Goal: Task Accomplishment & Management: Manage account settings

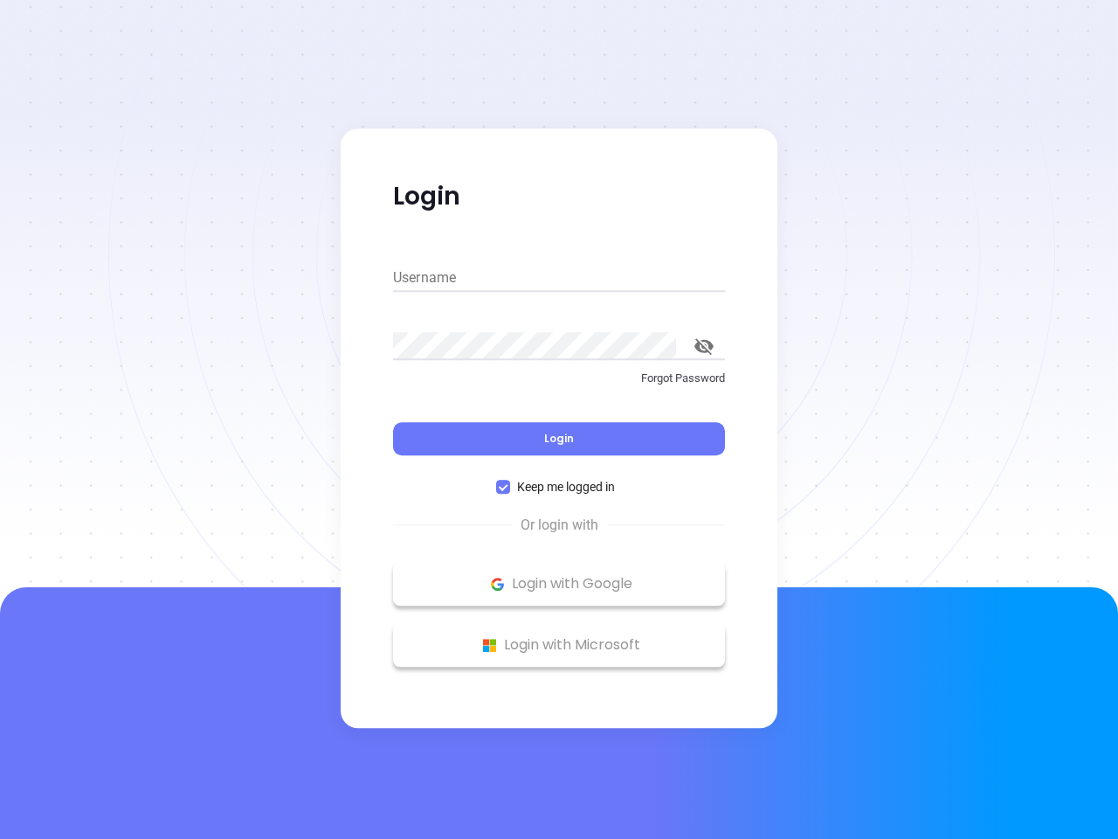
click at [559, 419] on div "Login" at bounding box center [559, 428] width 332 height 54
click at [559, 278] on input "Username" at bounding box center [559, 278] width 332 height 28
click at [704, 346] on icon "toggle password visibility" at bounding box center [703, 346] width 19 height 17
click at [559, 439] on span "Login" at bounding box center [559, 438] width 30 height 15
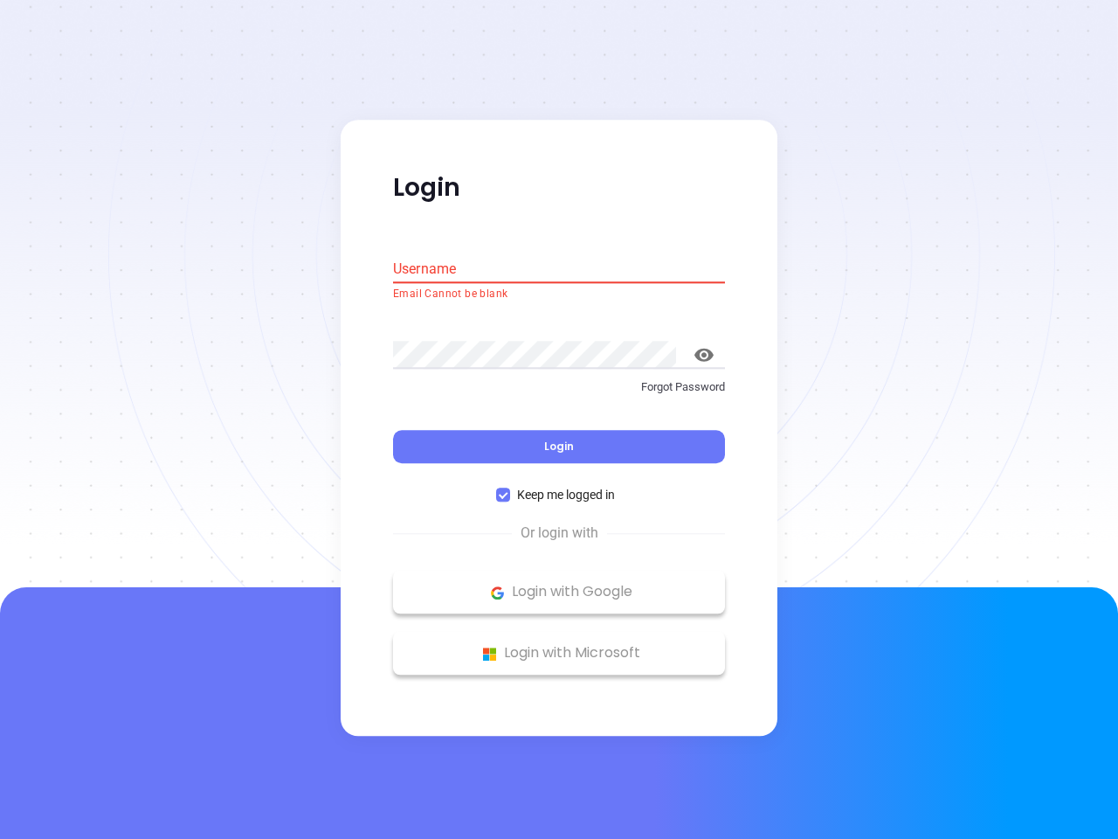
click at [559, 487] on span "Keep me logged in" at bounding box center [566, 495] width 112 height 19
click at [510, 488] on input "Keep me logged in" at bounding box center [503, 495] width 14 height 14
checkbox input "false"
click at [559, 584] on p "Login with Google" at bounding box center [559, 592] width 314 height 26
click at [559, 645] on p "Login with Microsoft" at bounding box center [559, 653] width 314 height 26
